Goal: Task Accomplishment & Management: Manage account settings

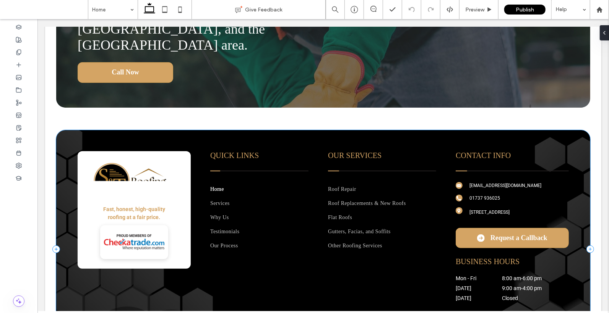
scroll to position [2153, 0]
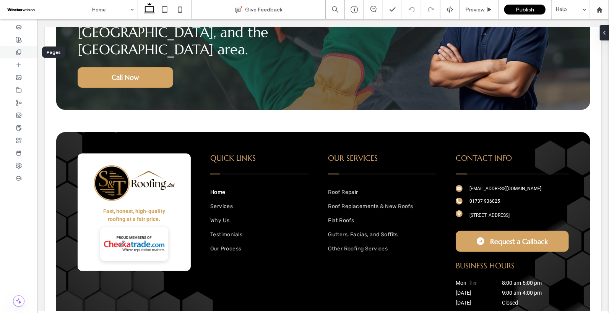
click at [16, 54] on icon at bounding box center [19, 52] width 6 height 6
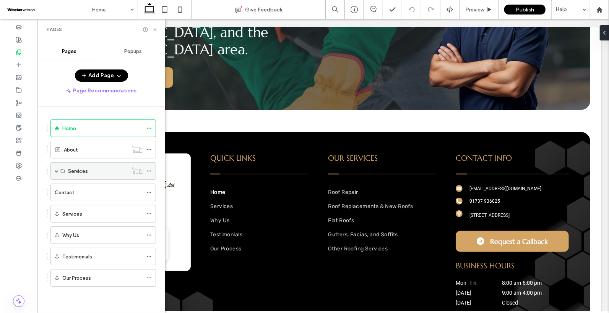
click at [54, 170] on div "Services" at bounding box center [102, 171] width 105 height 18
click at [56, 170] on span at bounding box center [57, 171] width 4 height 4
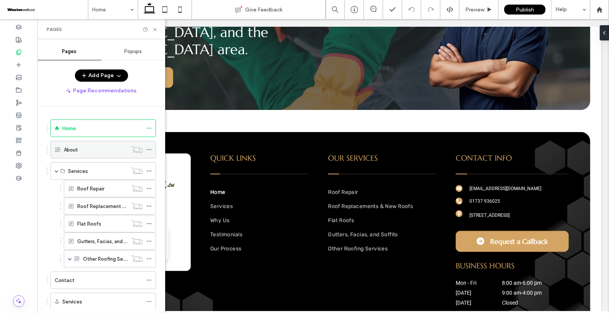
click at [90, 151] on div "About" at bounding box center [96, 150] width 64 height 8
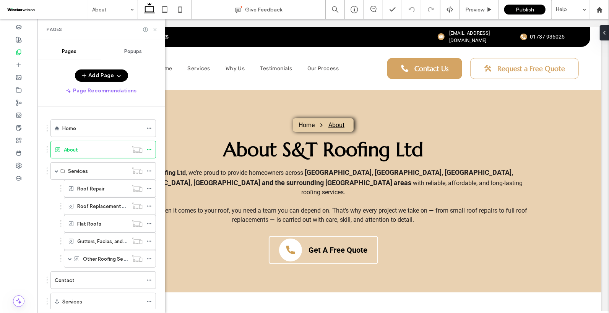
click at [155, 28] on icon at bounding box center [155, 30] width 6 height 6
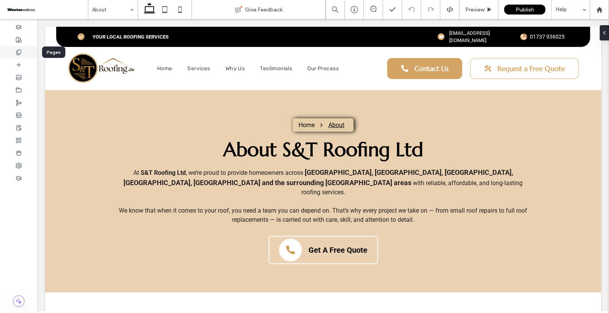
click at [26, 54] on div at bounding box center [18, 52] width 37 height 13
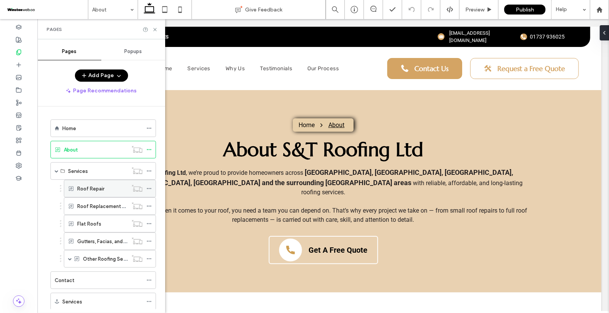
click at [85, 188] on label "Roof Repair" at bounding box center [90, 188] width 27 height 13
click at [152, 29] on icon at bounding box center [155, 30] width 6 height 6
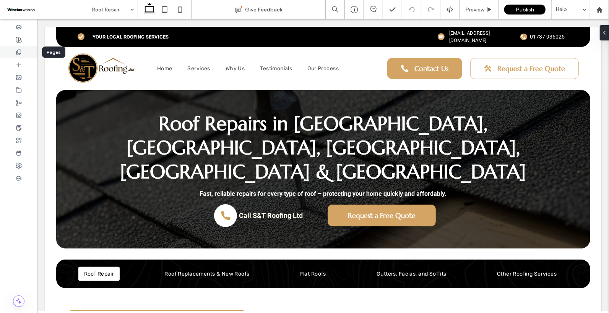
click at [20, 54] on use at bounding box center [18, 52] width 4 height 5
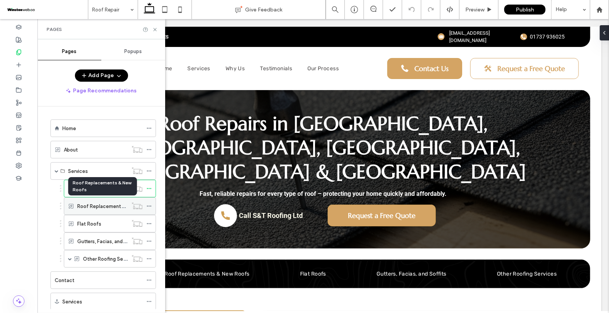
click at [101, 206] on label "Roof Replacements & New Roofs" at bounding box center [116, 206] width 78 height 13
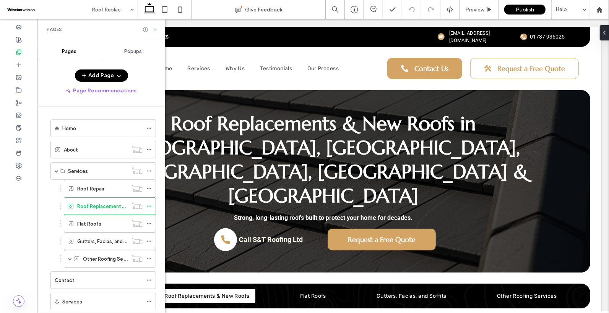
click at [155, 29] on use at bounding box center [154, 29] width 3 height 3
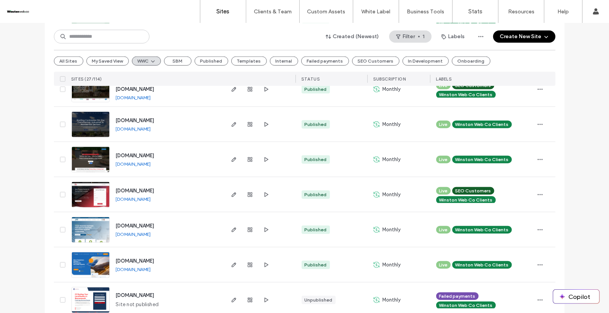
scroll to position [348, 0]
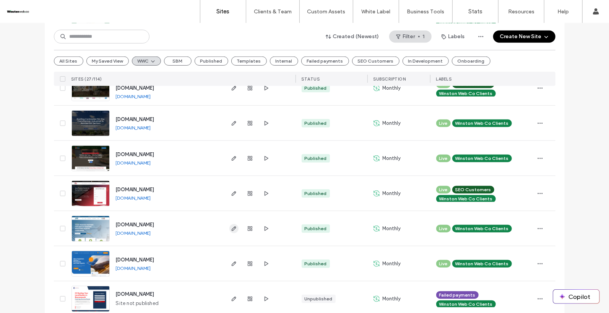
click at [233, 230] on icon "button" at bounding box center [234, 229] width 6 height 6
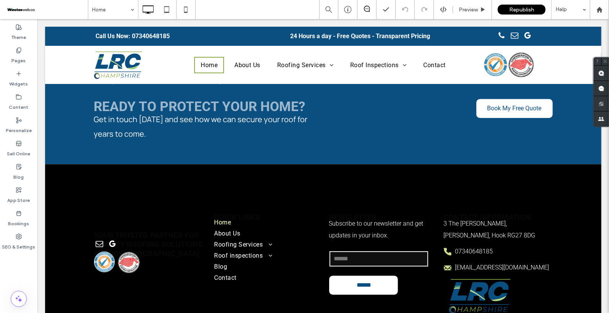
scroll to position [3185, 0]
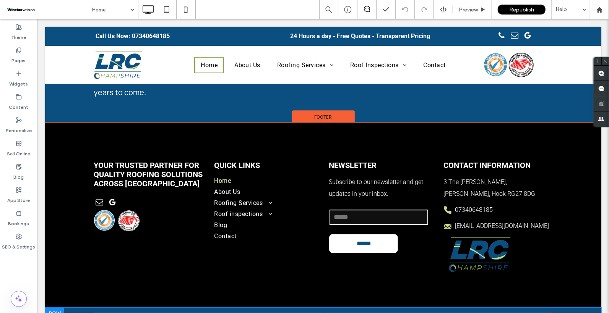
click at [285, 313] on span "is a trading name of Local Roofing Consultants Ltd. Company number 14541636. VA…" at bounding box center [324, 318] width 263 height 7
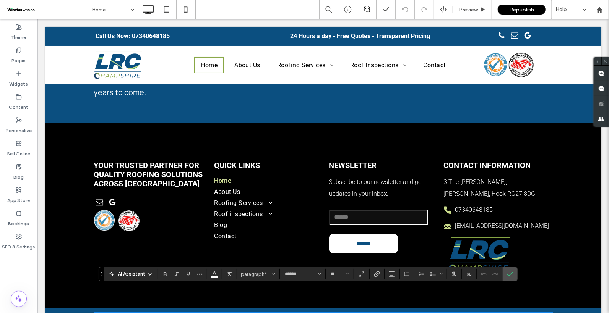
click at [299, 313] on span "**********" at bounding box center [304, 319] width 209 height 6
drag, startPoint x: 313, startPoint y: 294, endPoint x: 262, endPoint y: 294, distance: 51.2
click at [262, 313] on span "**********" at bounding box center [304, 319] width 209 height 6
click at [507, 276] on use "Confirm" at bounding box center [510, 275] width 6 height 5
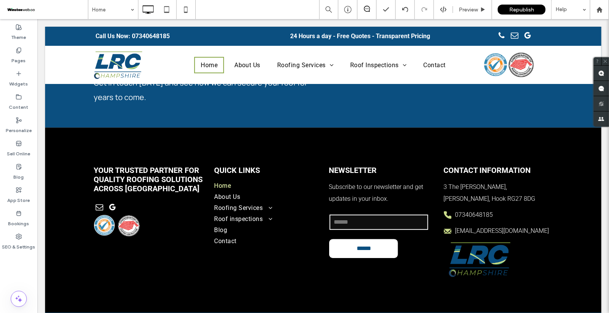
scroll to position [3181, 0]
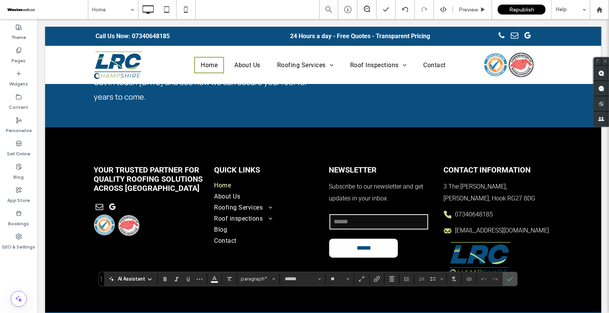
drag, startPoint x: 249, startPoint y: 300, endPoint x: 307, endPoint y: 298, distance: 58.1
drag, startPoint x: 354, startPoint y: 299, endPoint x: 380, endPoint y: 298, distance: 26.4
